Goal: Task Accomplishment & Management: Manage account settings

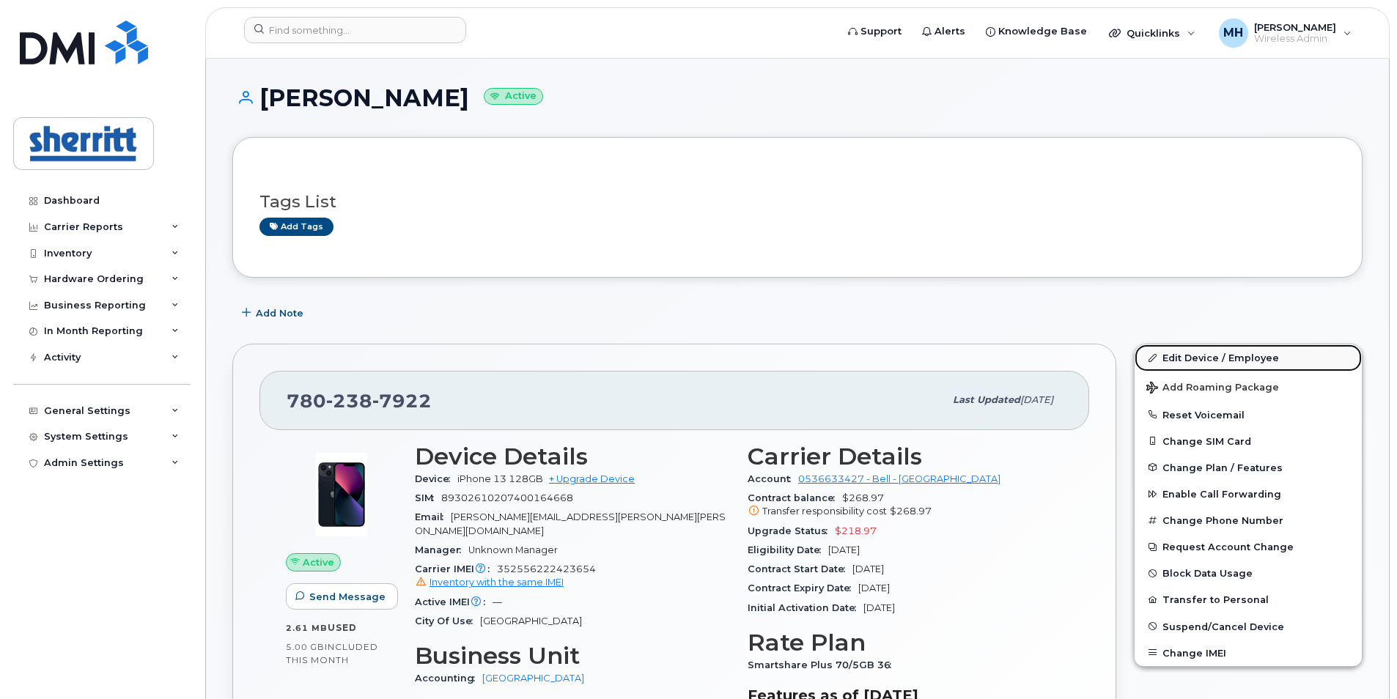
click at [1204, 358] on link "Edit Device / Employee" at bounding box center [1248, 358] width 227 height 26
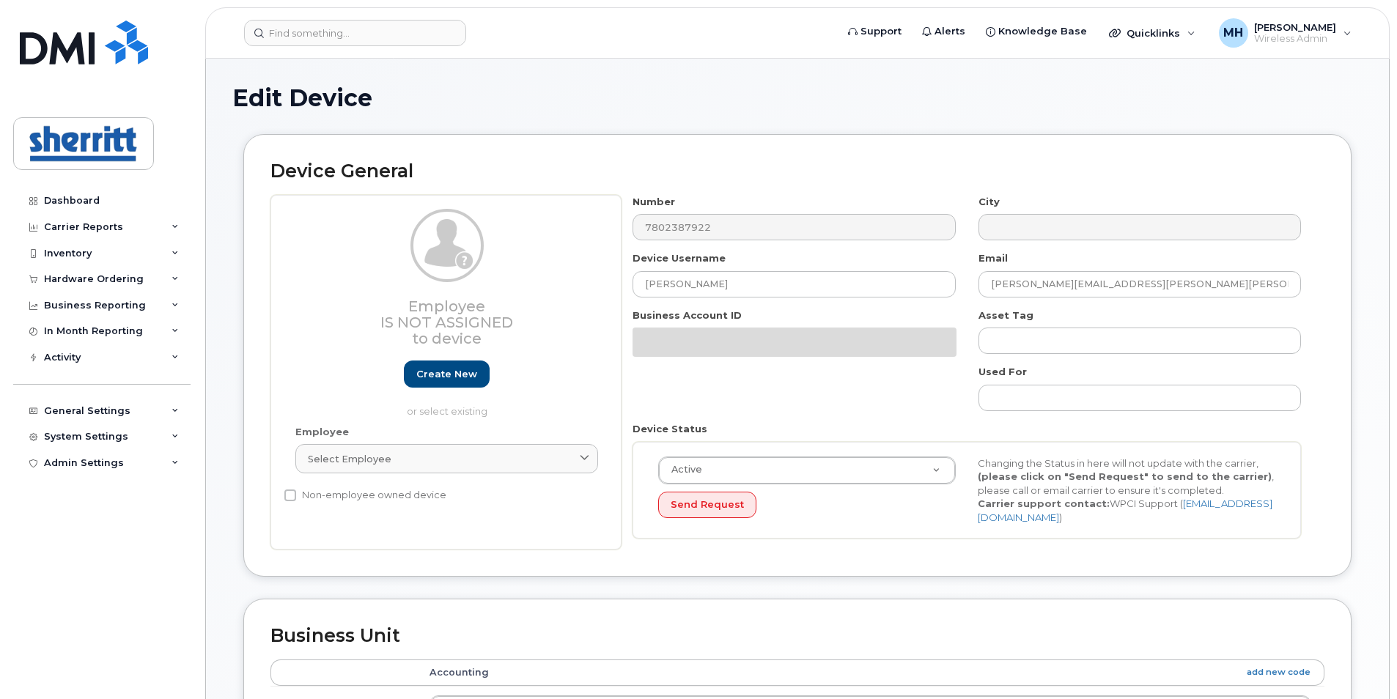
select select "565115"
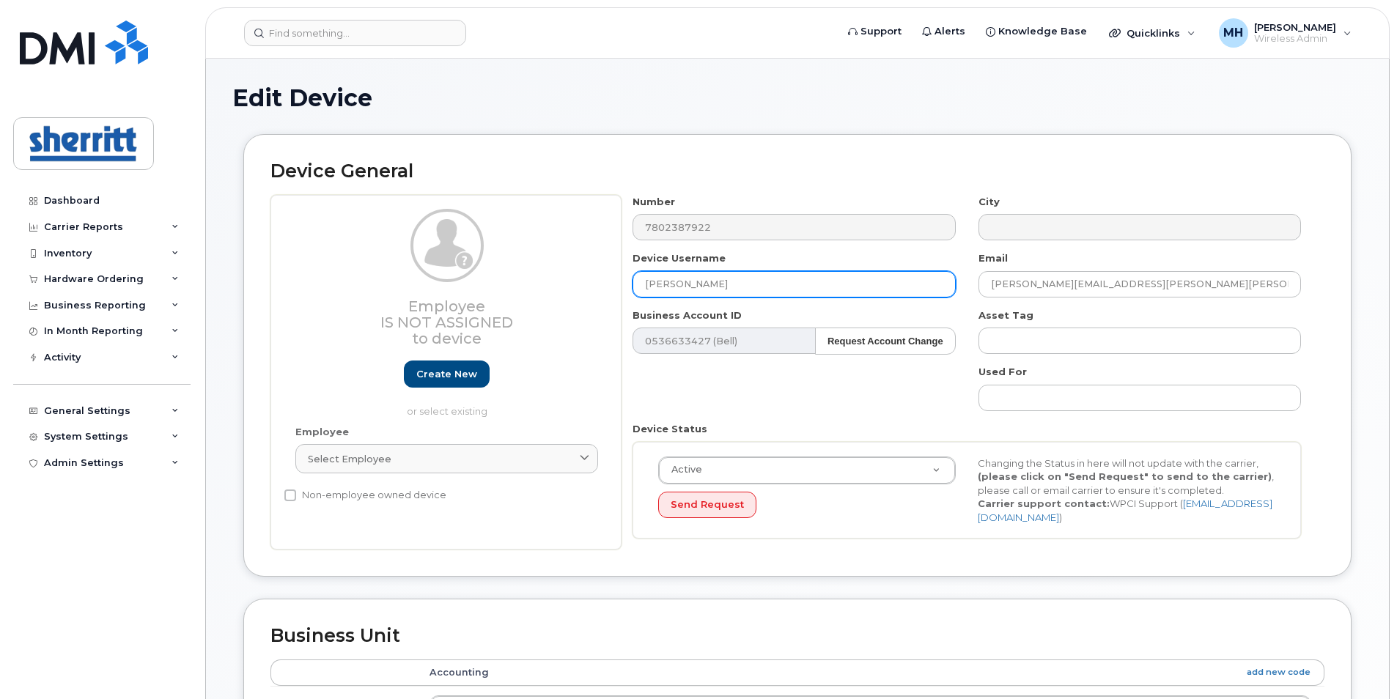
click at [736, 278] on input "[PERSON_NAME]" at bounding box center [794, 284] width 323 height 26
click at [739, 282] on input "[PERSON_NAME]" at bounding box center [794, 284] width 323 height 26
drag, startPoint x: 739, startPoint y: 282, endPoint x: 622, endPoint y: 285, distance: 117.4
click at [622, 285] on div "Device Username Jerry Knott" at bounding box center [794, 274] width 345 height 46
paste input "Cynthia Retzlaff"
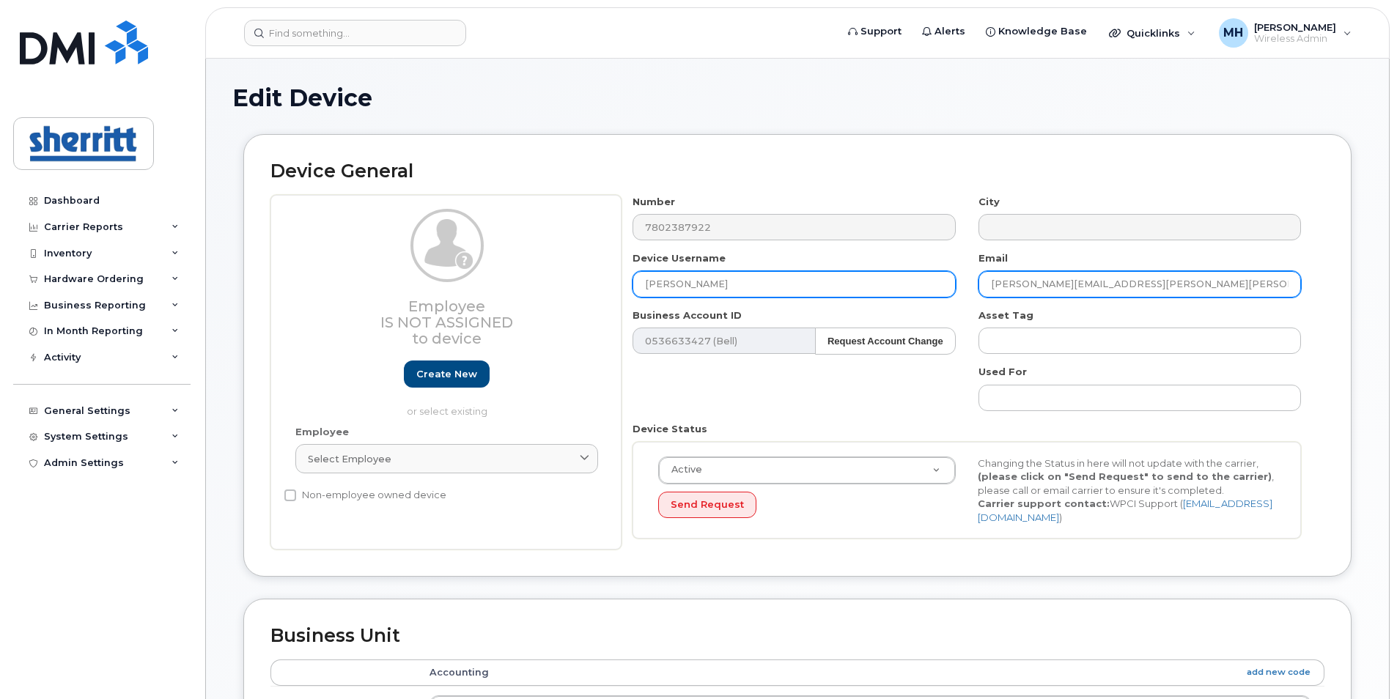
type input "Cynthia Retzlaff"
click at [1123, 283] on input "Jerry.Knott@sherritt.com" at bounding box center [1140, 284] width 323 height 26
type input "J"
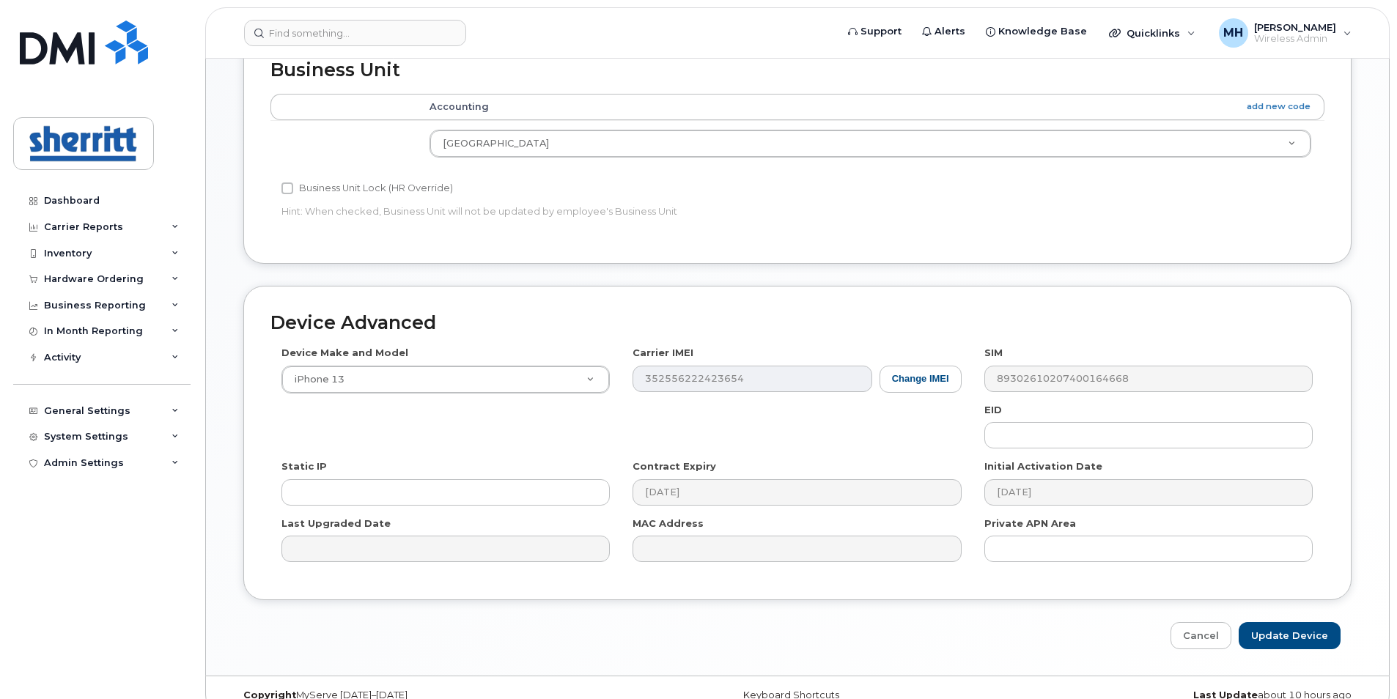
scroll to position [584, 0]
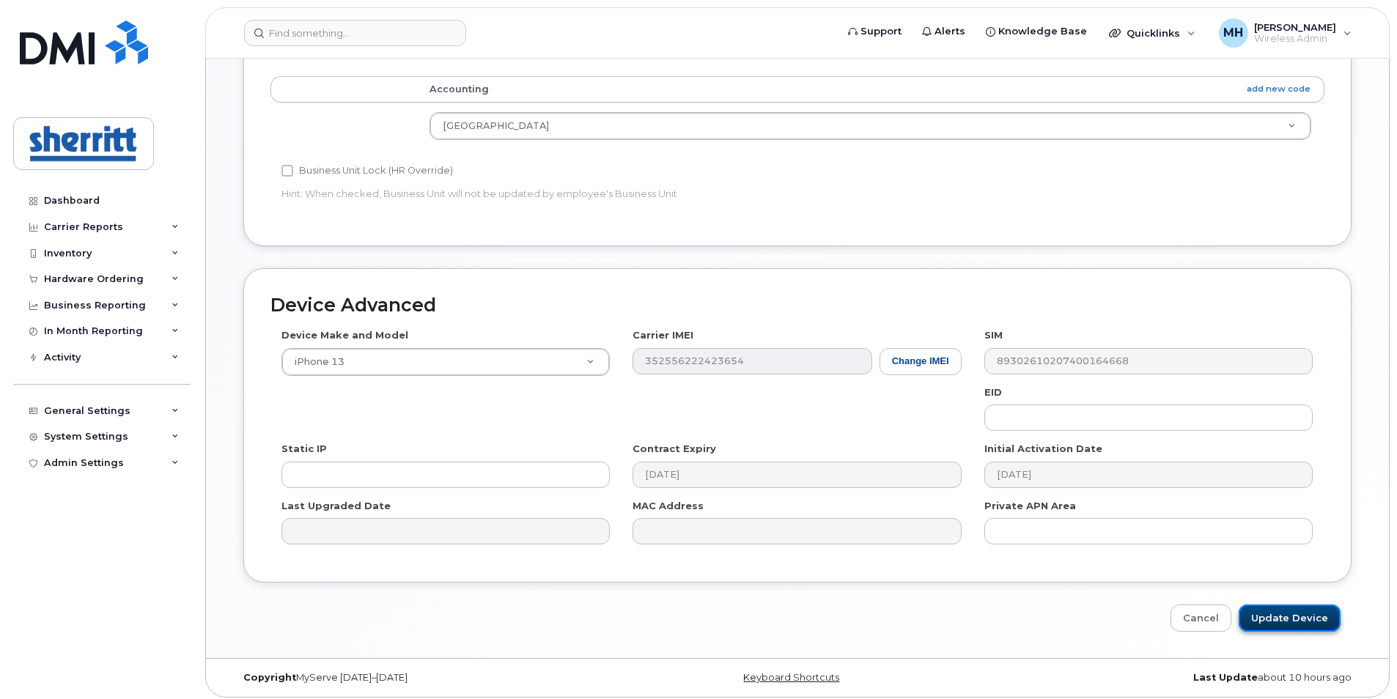
click at [1309, 614] on input "Update Device" at bounding box center [1290, 618] width 102 height 27
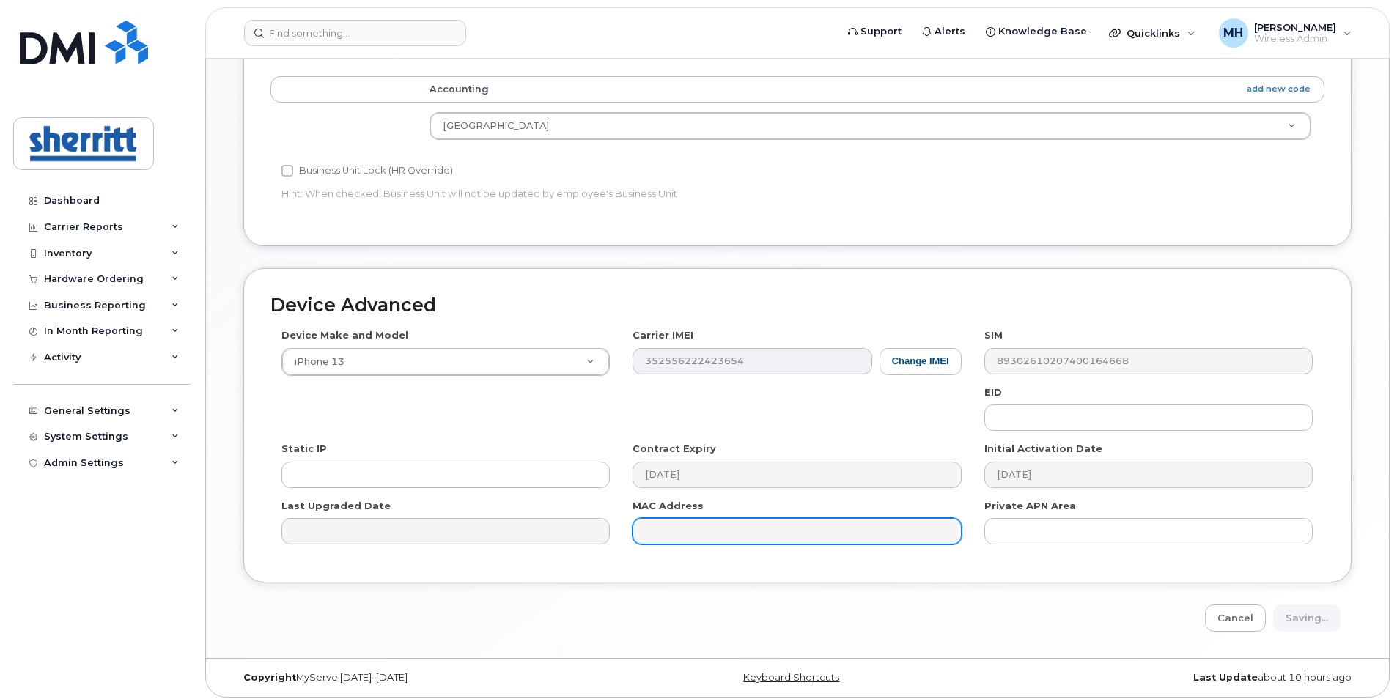
type input "Saving..."
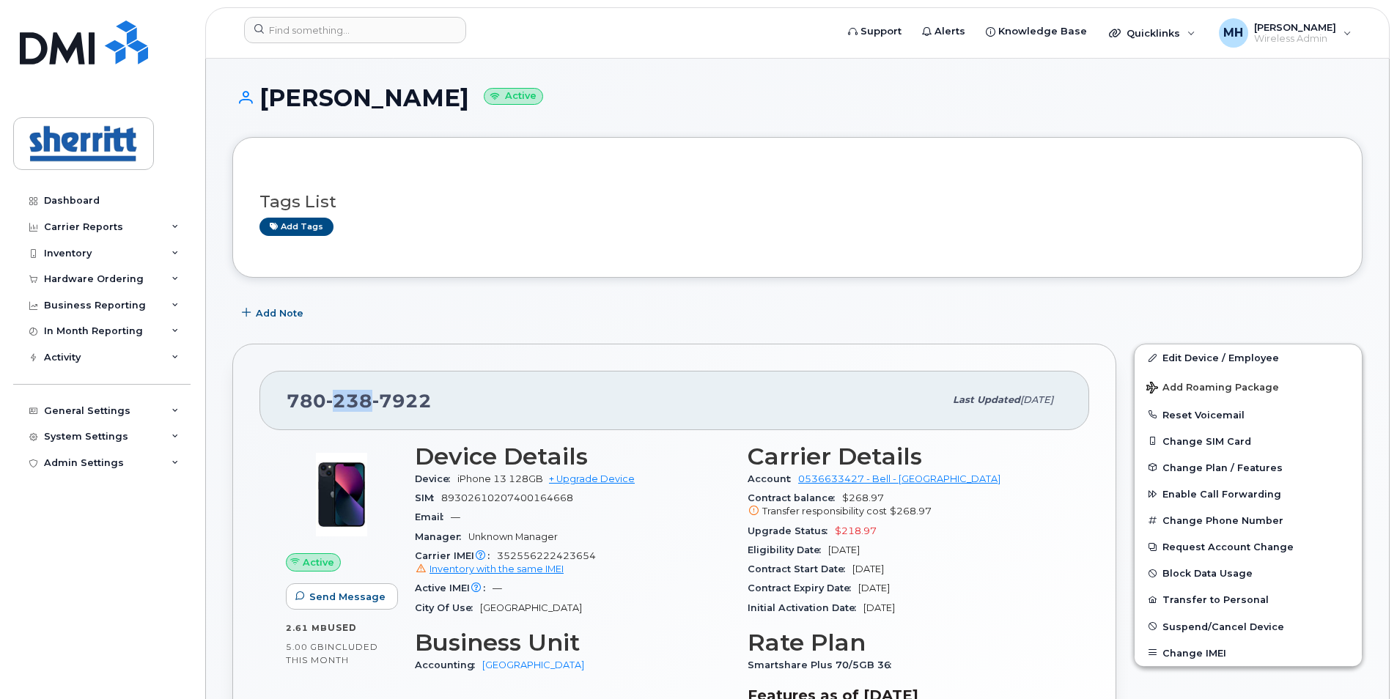
drag, startPoint x: 369, startPoint y: 401, endPoint x: 337, endPoint y: 401, distance: 31.5
click at [372, 401] on span "238" at bounding box center [401, 401] width 59 height 22
copy span "238"
drag, startPoint x: 434, startPoint y: 400, endPoint x: 383, endPoint y: 397, distance: 51.4
click at [383, 397] on div "780 238 7922" at bounding box center [616, 400] width 658 height 31
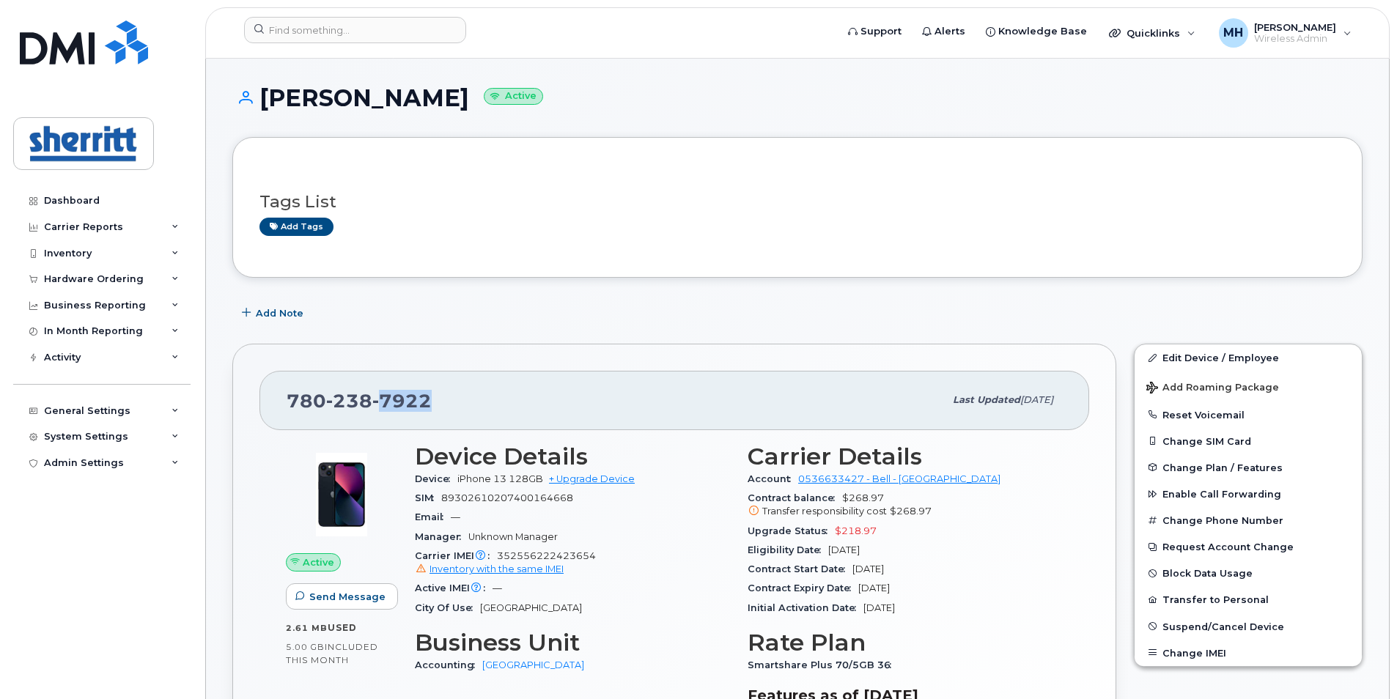
copy span "7922"
click at [591, 388] on div "780 238 7922" at bounding box center [616, 400] width 658 height 31
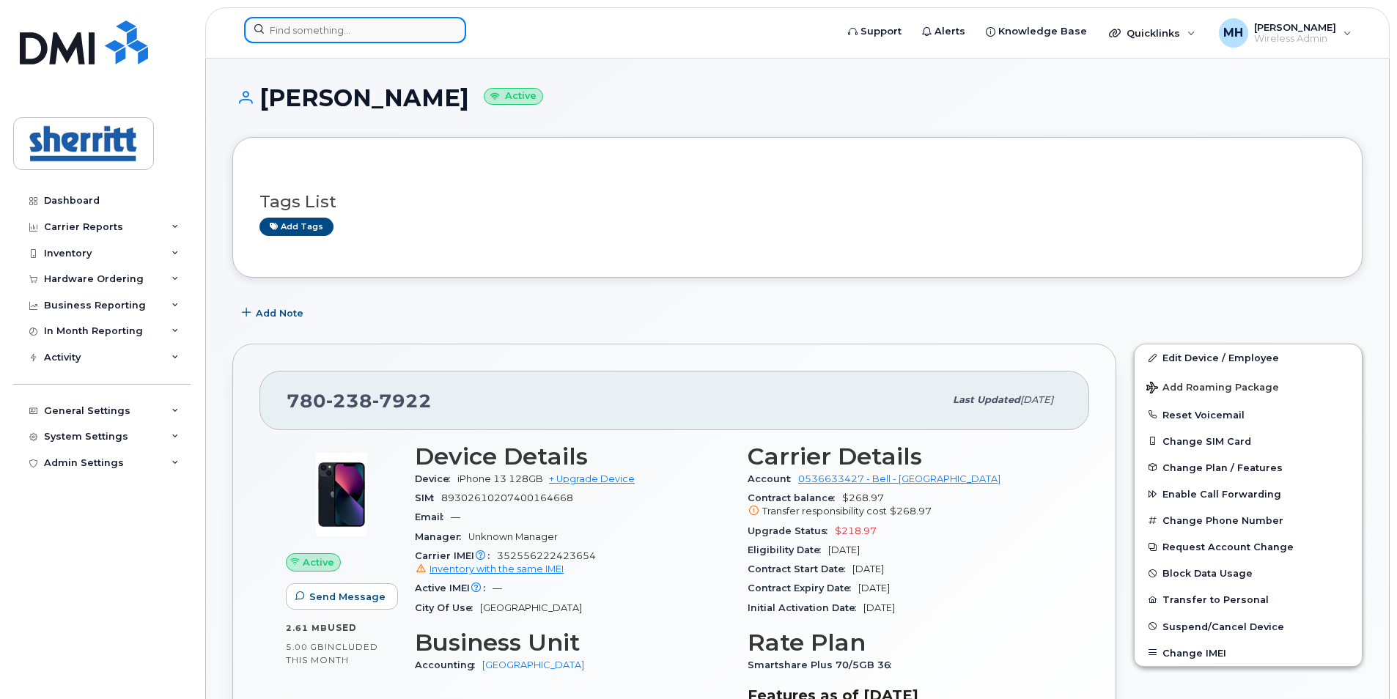
click at [341, 34] on input at bounding box center [355, 30] width 222 height 26
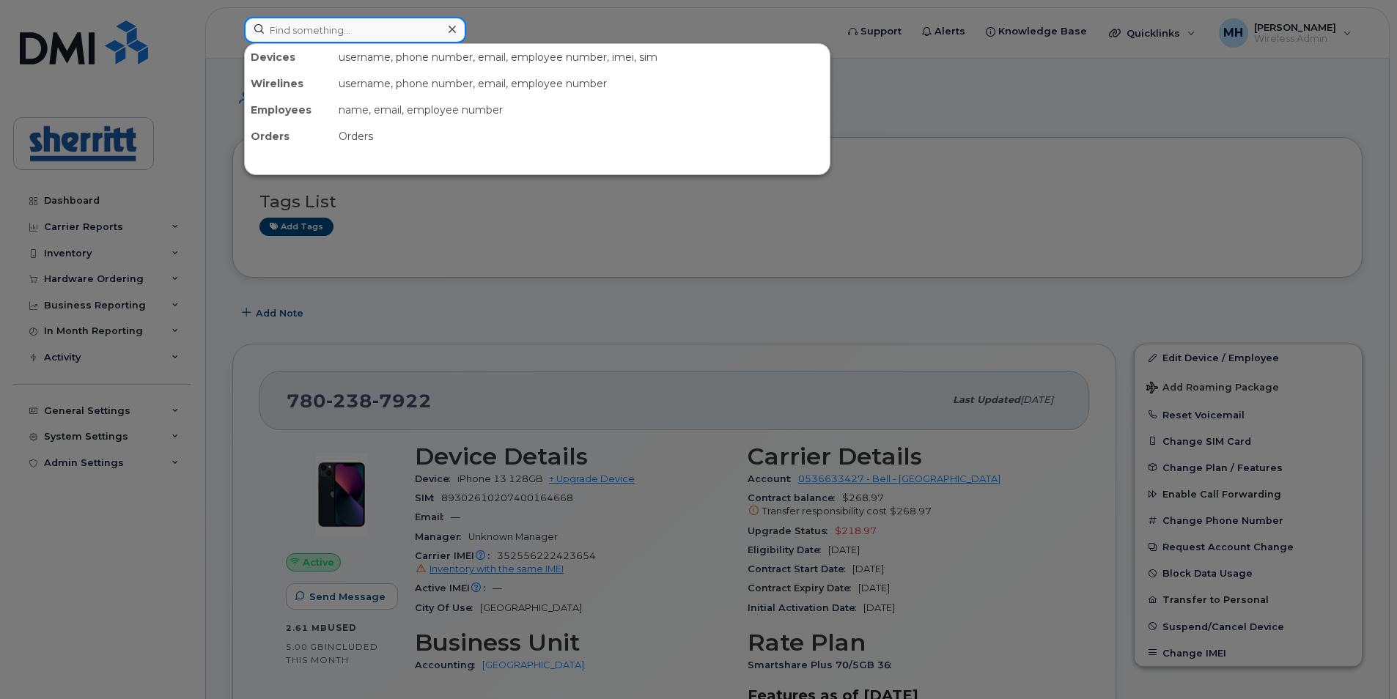
paste input "Ayan Hasan"
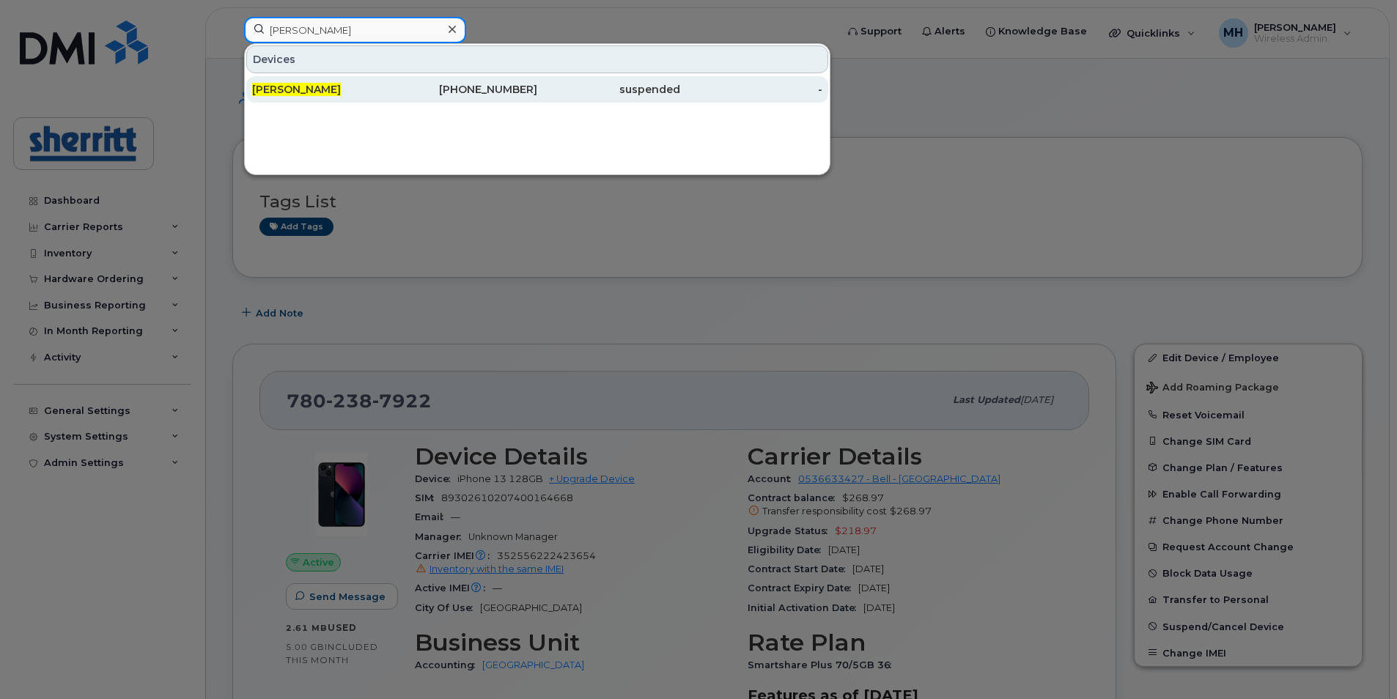
type input "Ayan Hasan"
click at [372, 89] on div "Ayan Hasan" at bounding box center [323, 89] width 143 height 15
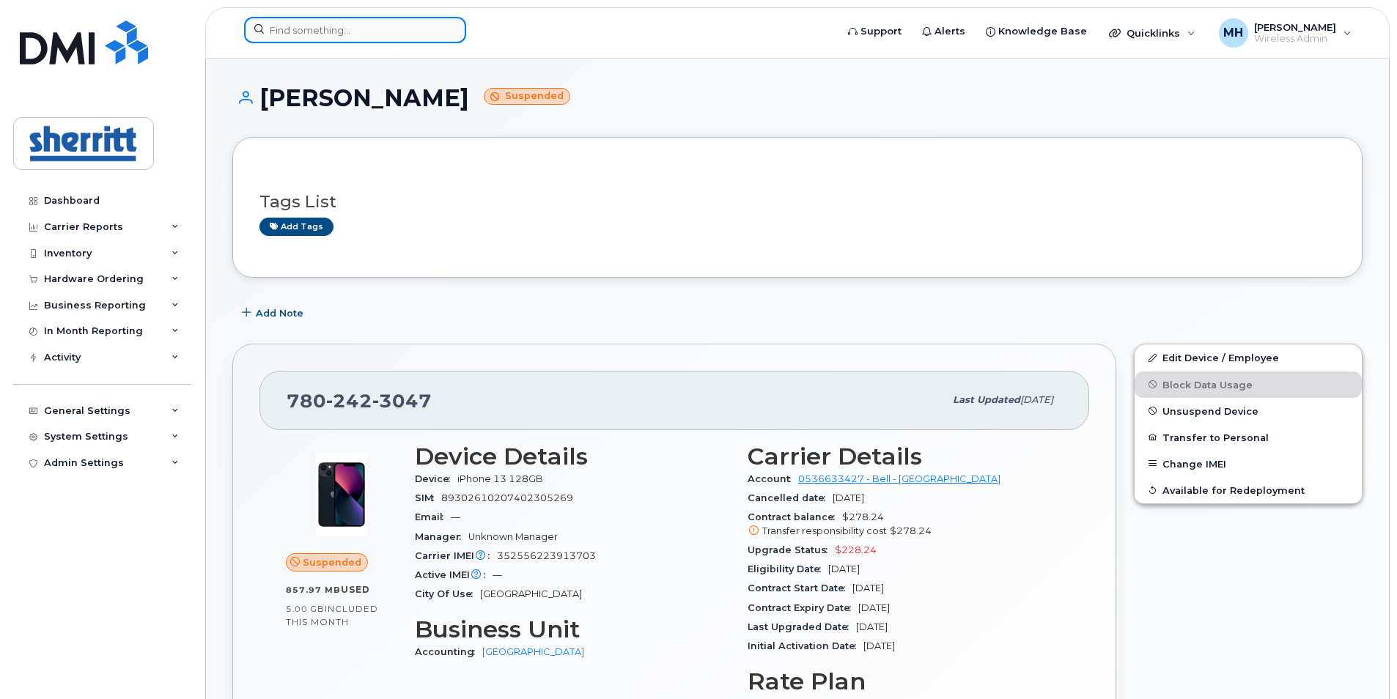
click at [392, 37] on input at bounding box center [355, 30] width 222 height 26
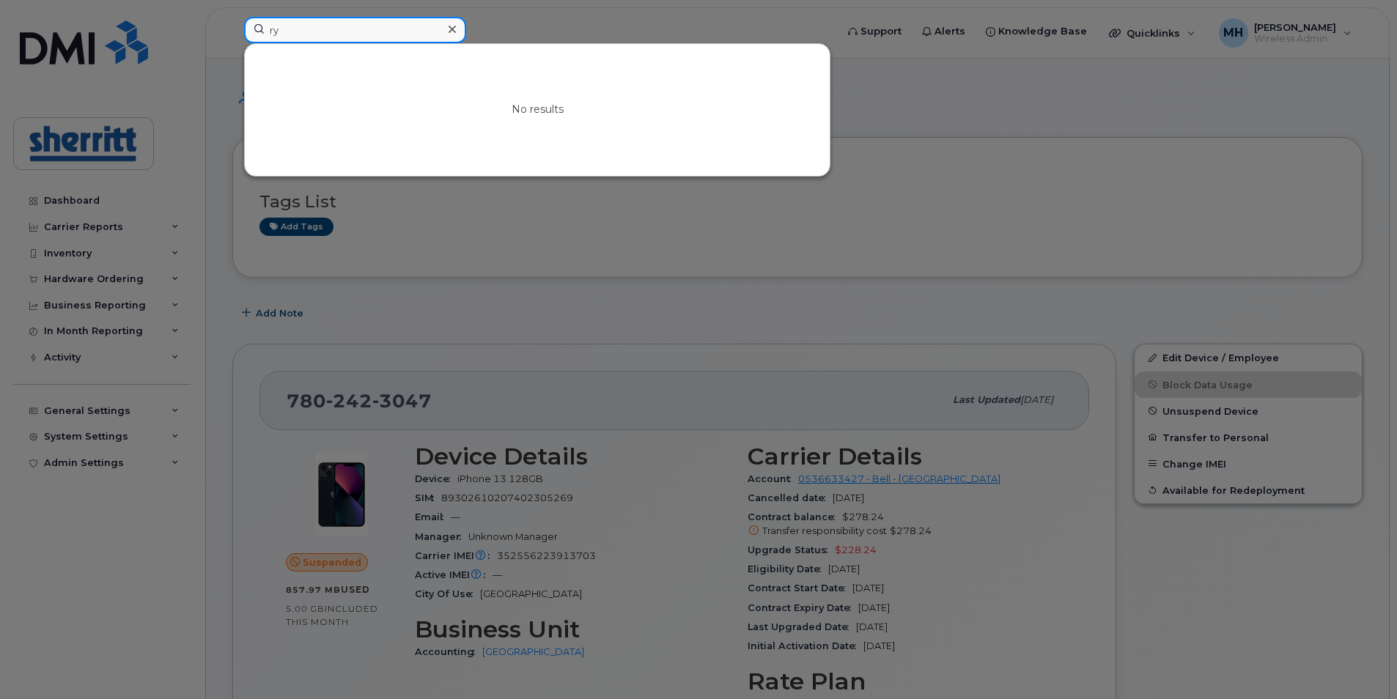
type input "r"
click at [992, 96] on div at bounding box center [698, 349] width 1397 height 699
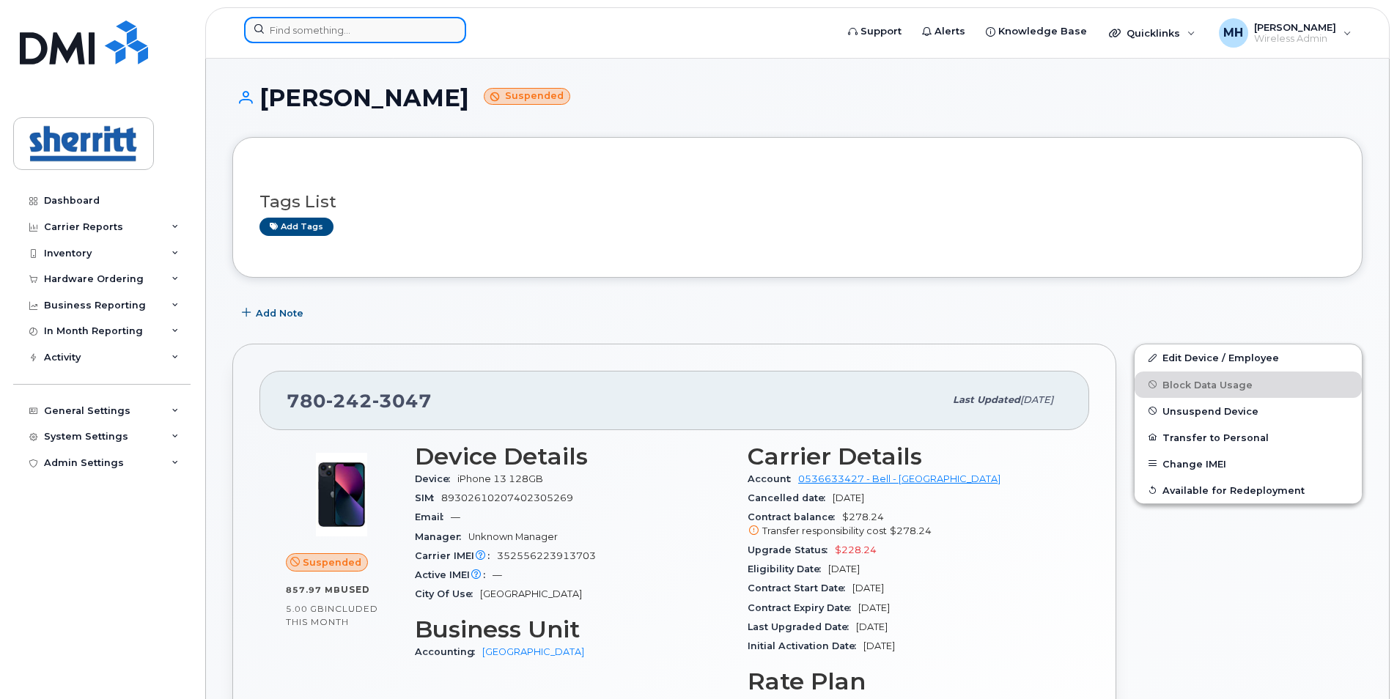
click at [374, 33] on input at bounding box center [355, 30] width 222 height 26
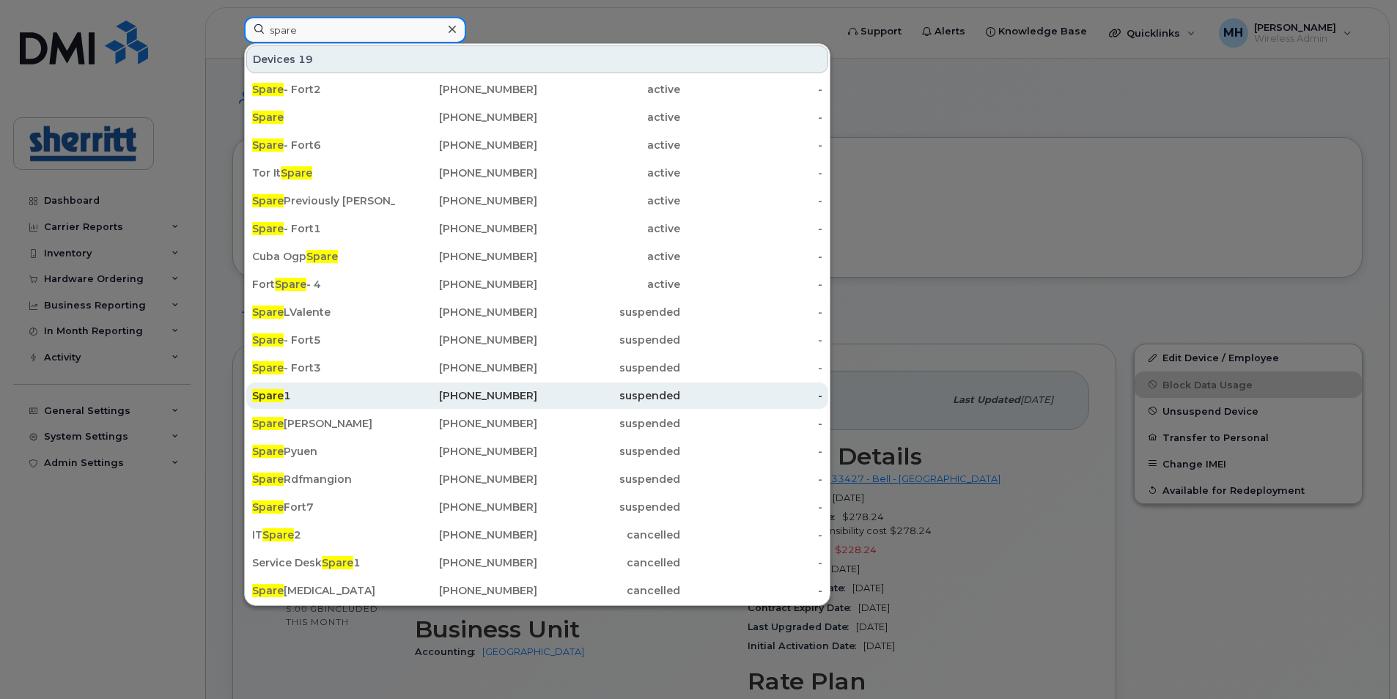
type input "spare"
click at [386, 402] on div "Spare 1" at bounding box center [323, 396] width 143 height 15
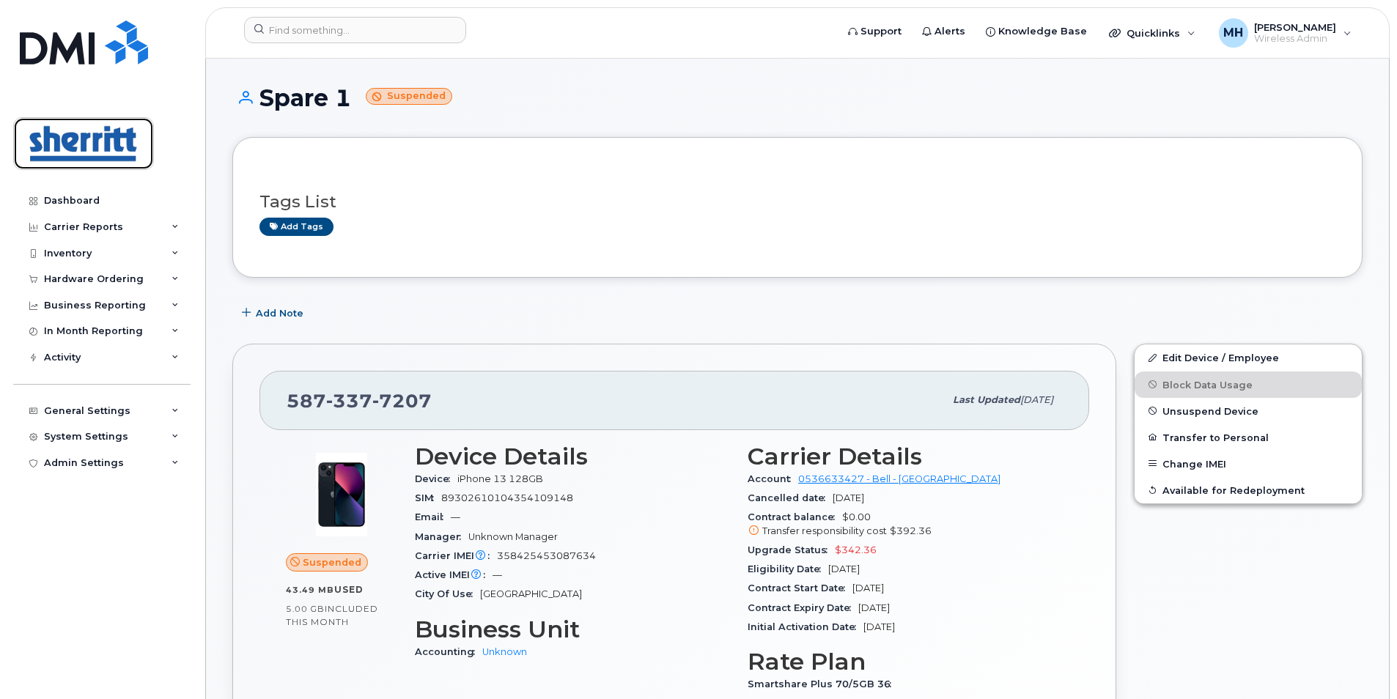
click at [84, 143] on img at bounding box center [83, 143] width 113 height 43
